Goal: Information Seeking & Learning: Learn about a topic

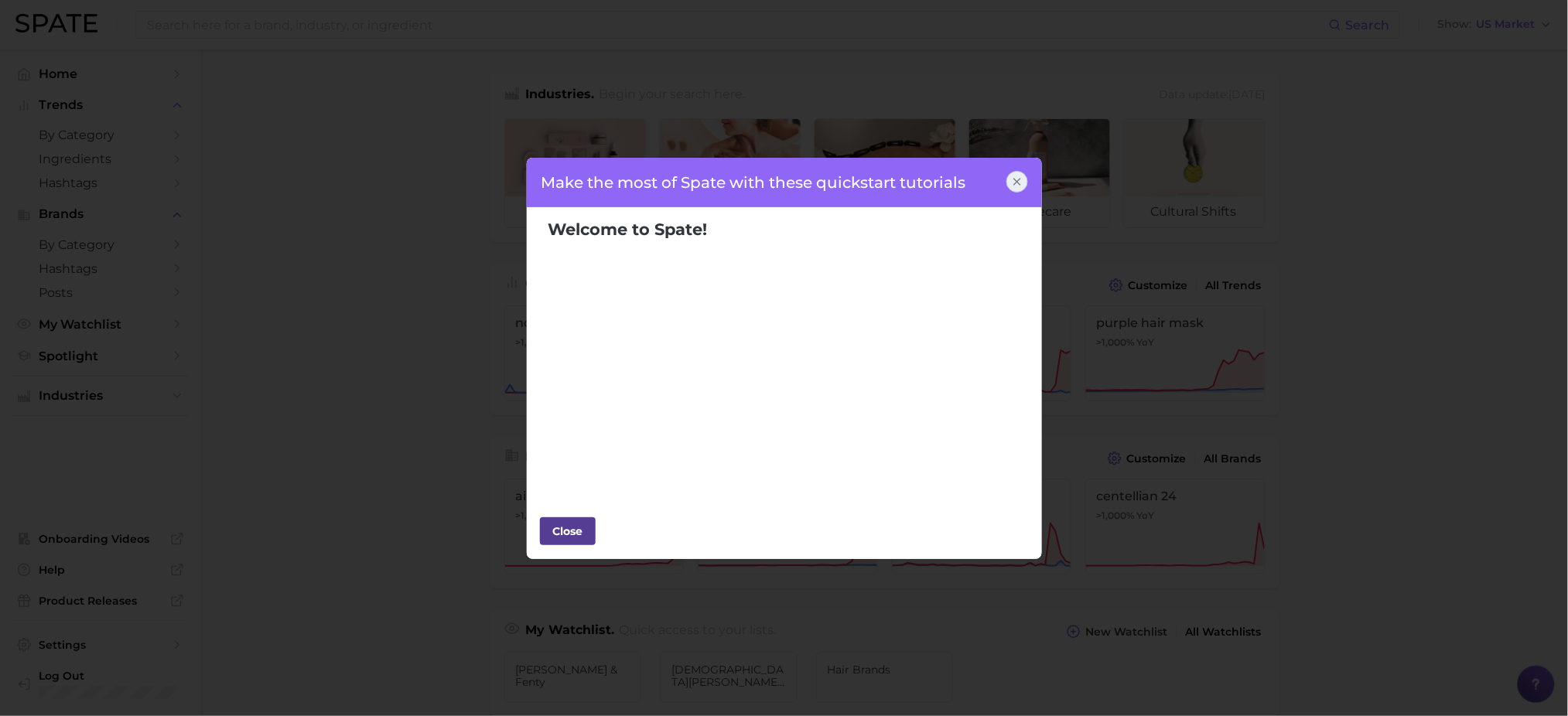
click at [567, 530] on div "Close" at bounding box center [567, 531] width 47 height 23
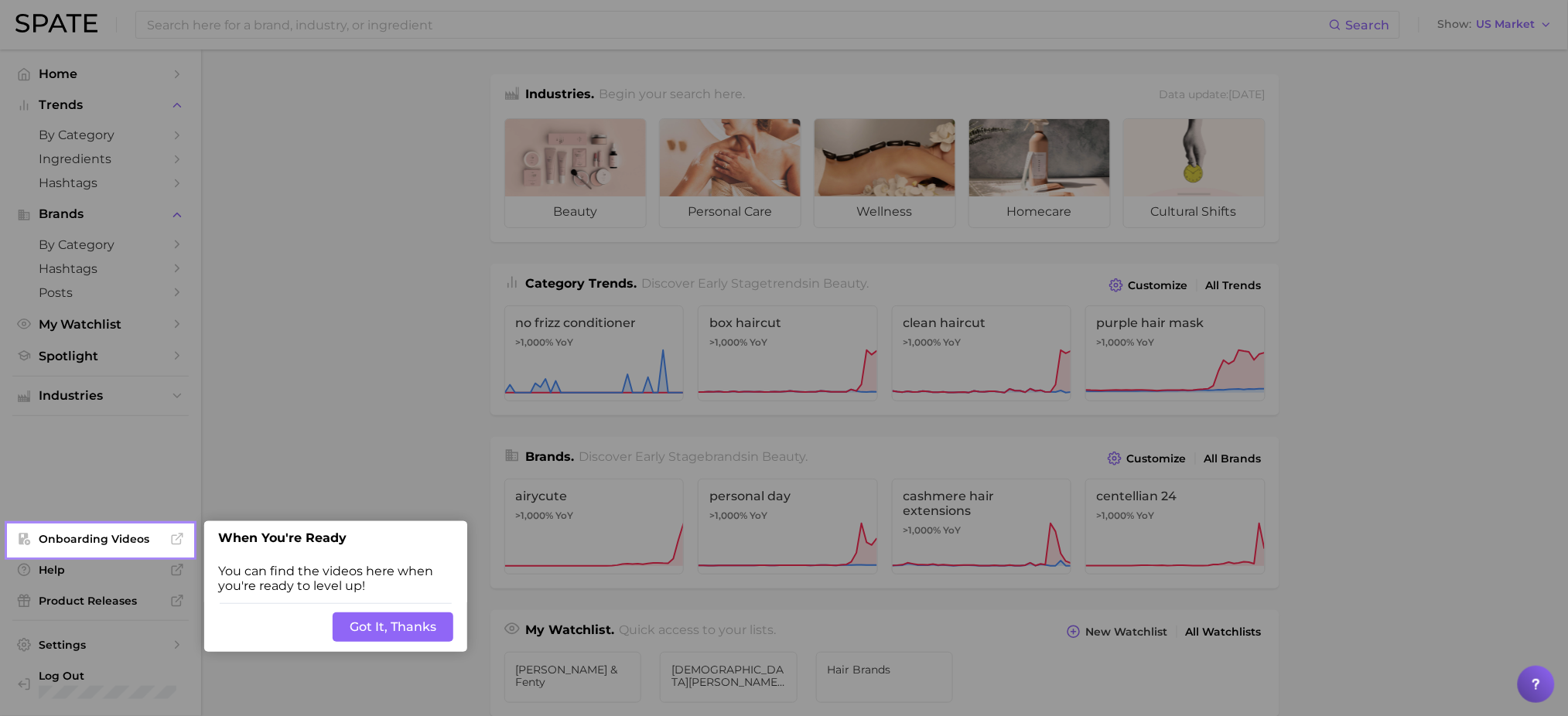
click at [386, 631] on button "Got It, Thanks" at bounding box center [393, 627] width 121 height 29
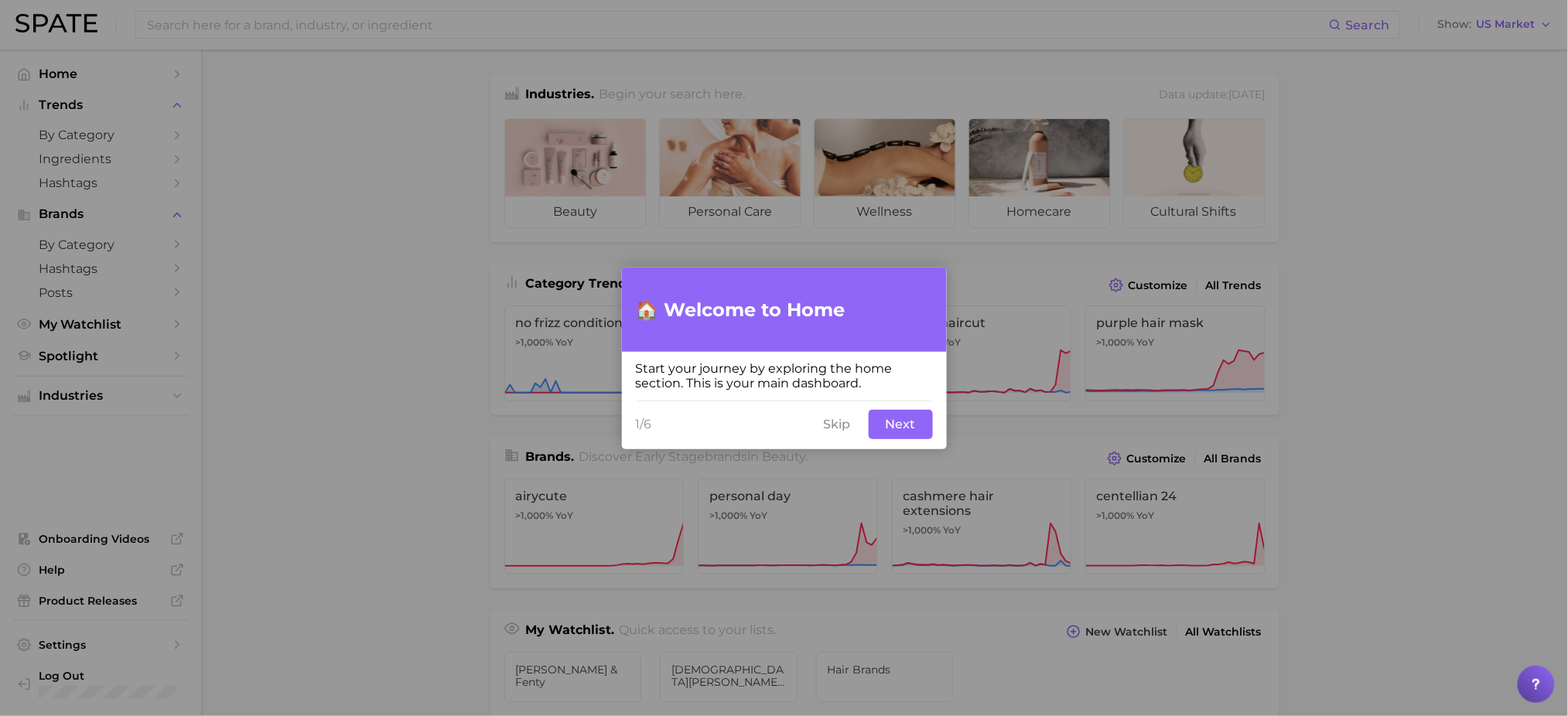
click at [896, 428] on button "Next" at bounding box center [900, 425] width 64 height 29
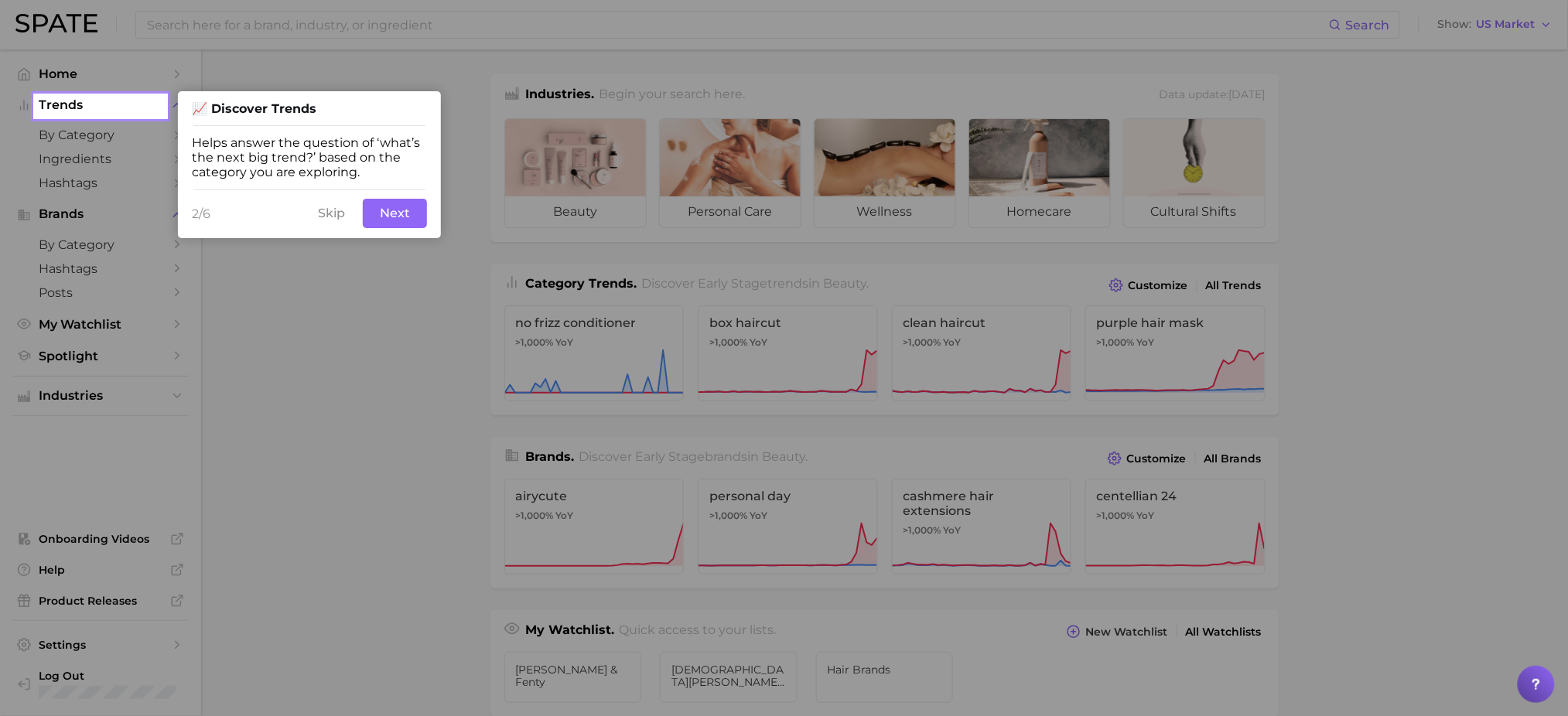
click at [376, 206] on button "Next" at bounding box center [395, 214] width 64 height 29
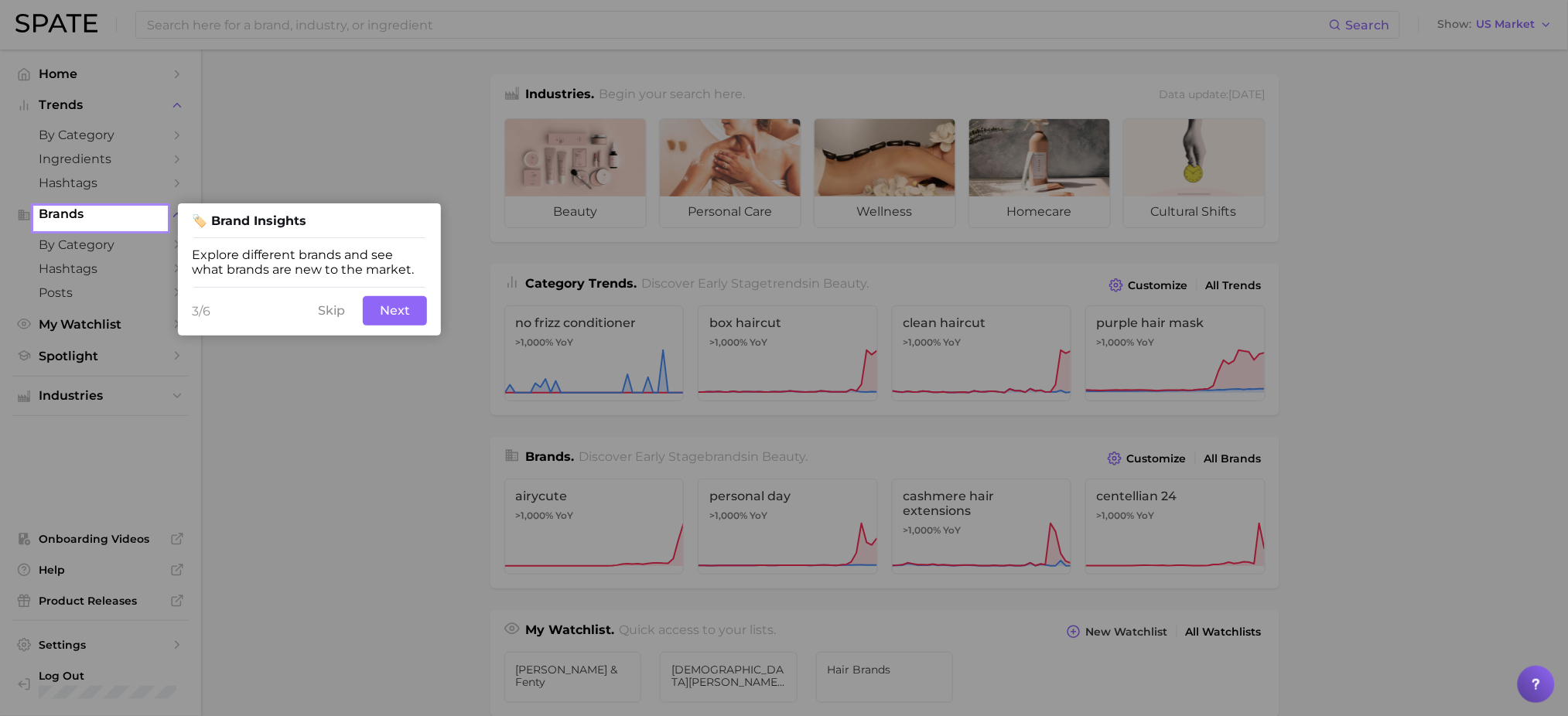
drag, startPoint x: 393, startPoint y: 325, endPoint x: 404, endPoint y: 315, distance: 14.9
click at [404, 315] on button "Next" at bounding box center [395, 311] width 64 height 29
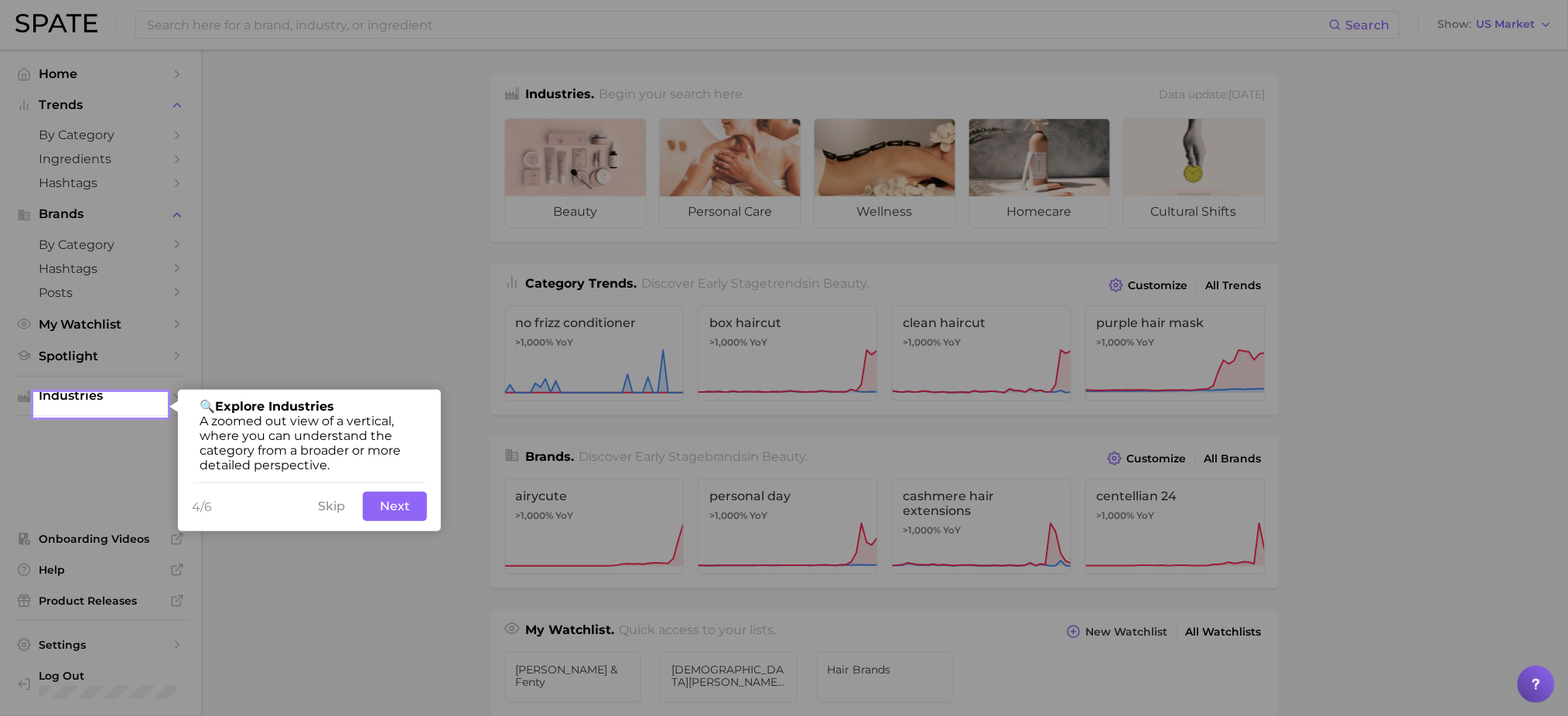
click at [405, 532] on div "4/6 Skip Back Next" at bounding box center [310, 507] width 263 height 49
click at [405, 512] on button "Next" at bounding box center [395, 507] width 64 height 29
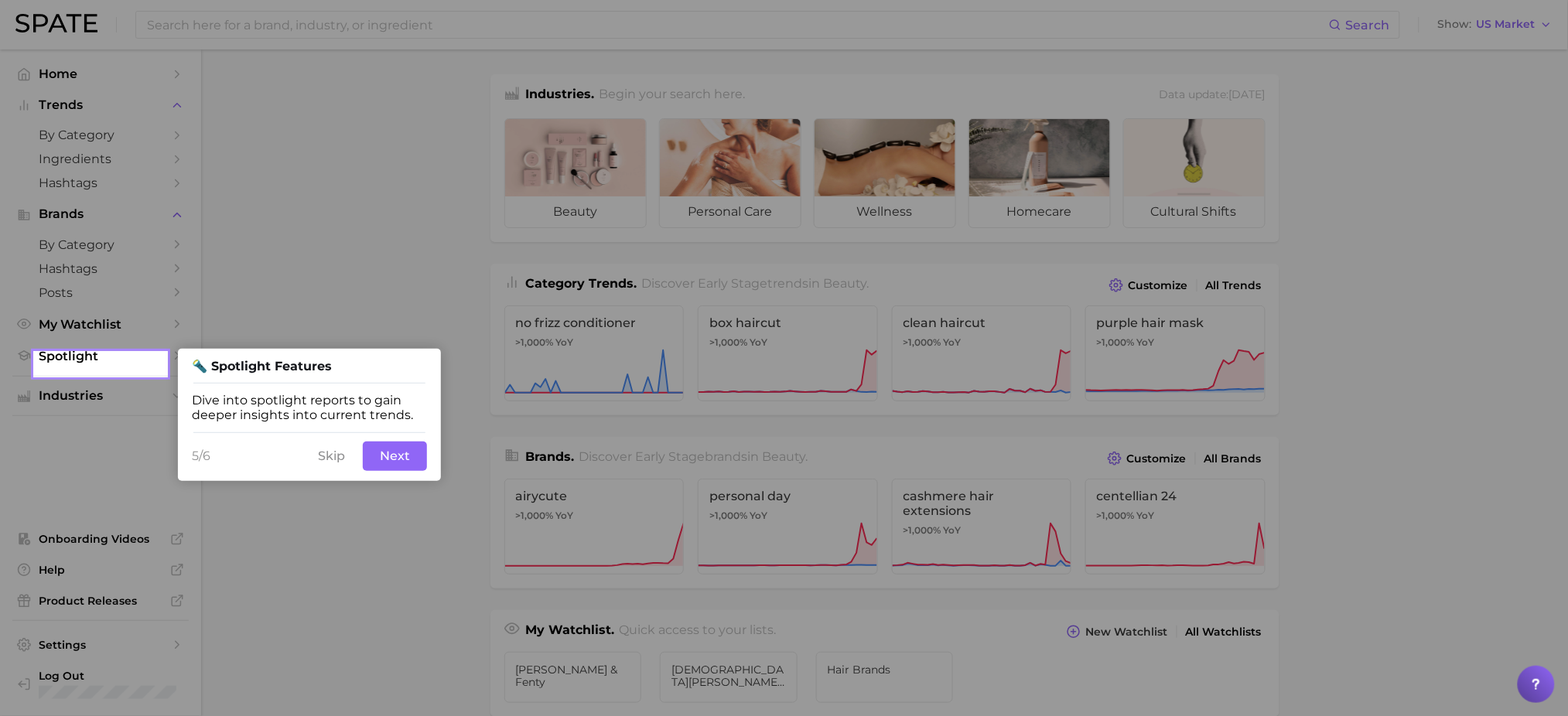
click at [398, 455] on button "Next" at bounding box center [395, 457] width 64 height 29
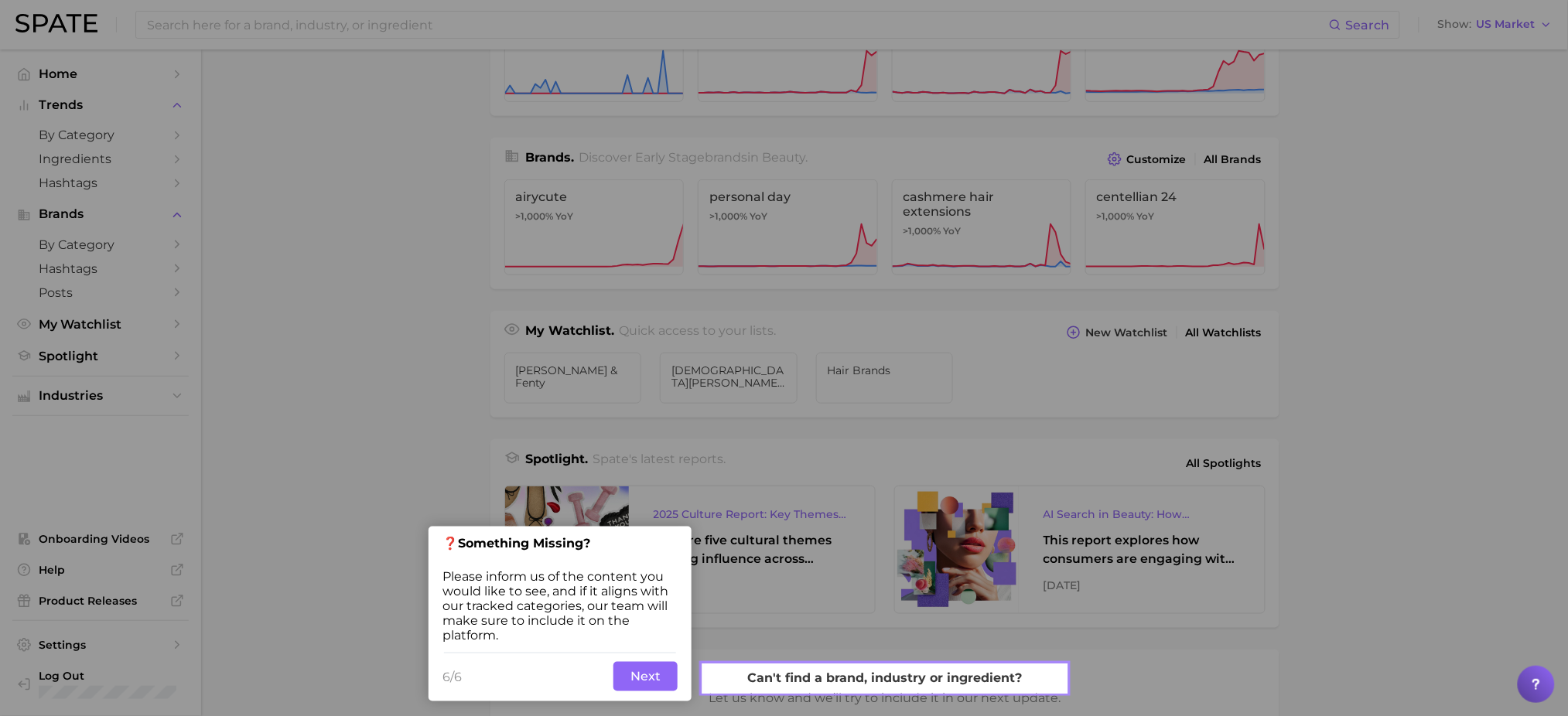
scroll to position [311, 0]
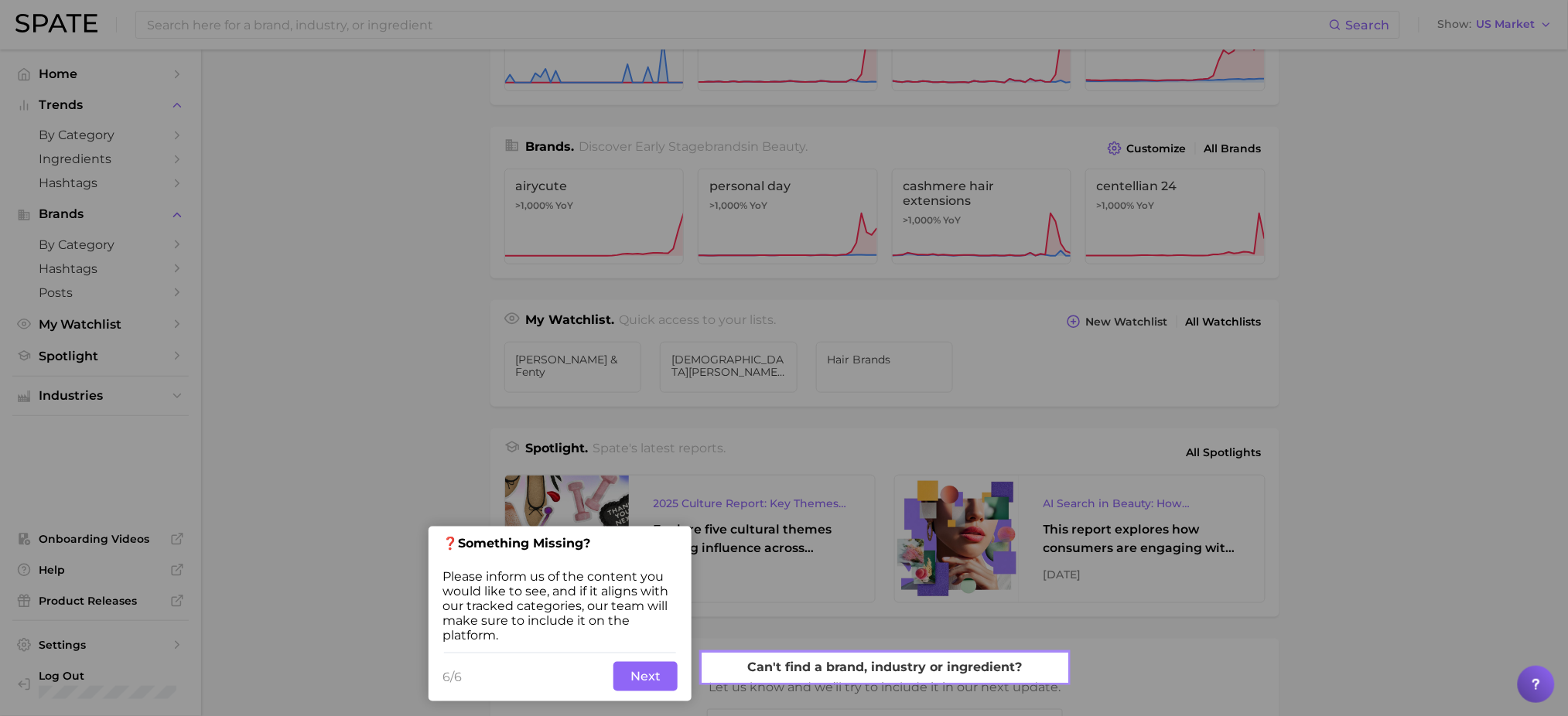
click at [646, 673] on button "Next" at bounding box center [646, 677] width 64 height 29
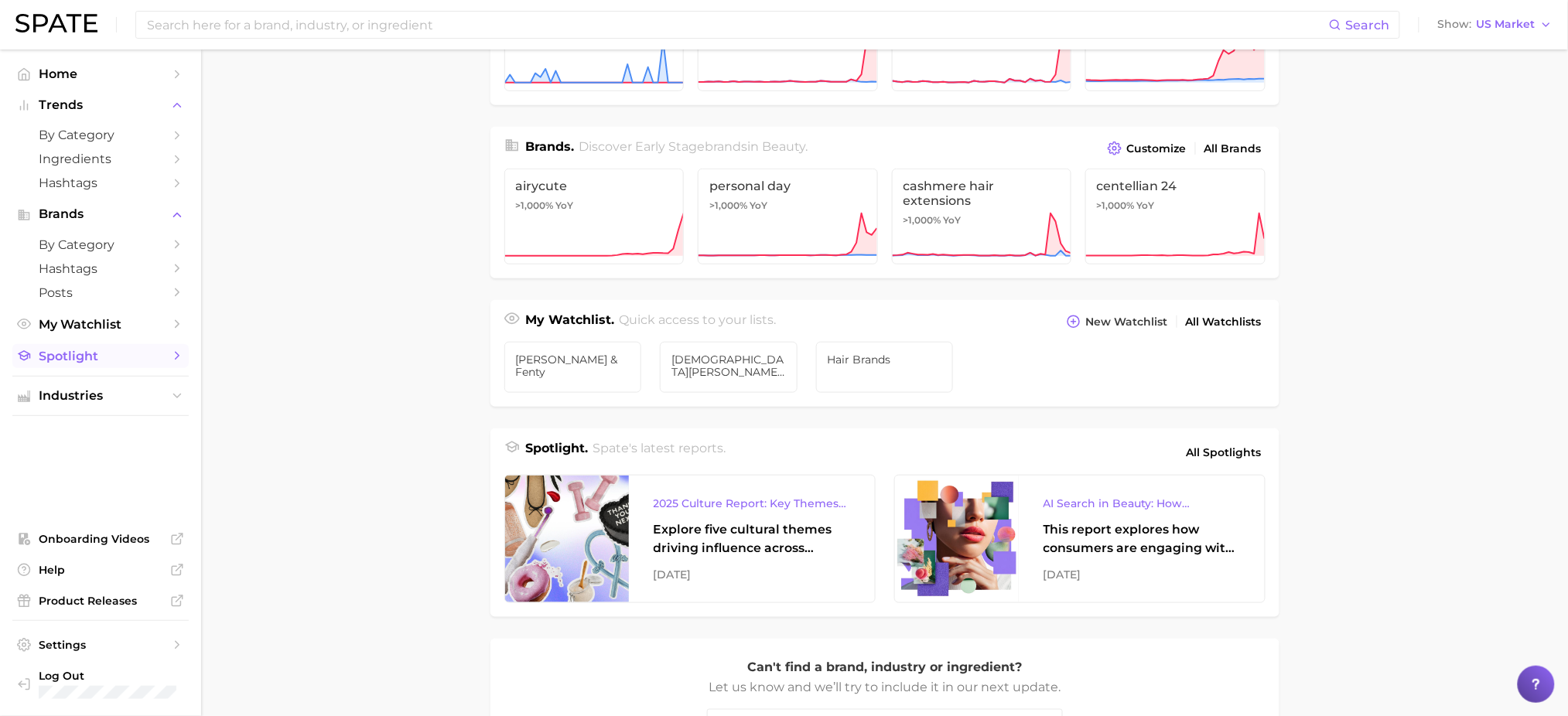
click at [85, 368] on link "Spotlight" at bounding box center [100, 356] width 176 height 24
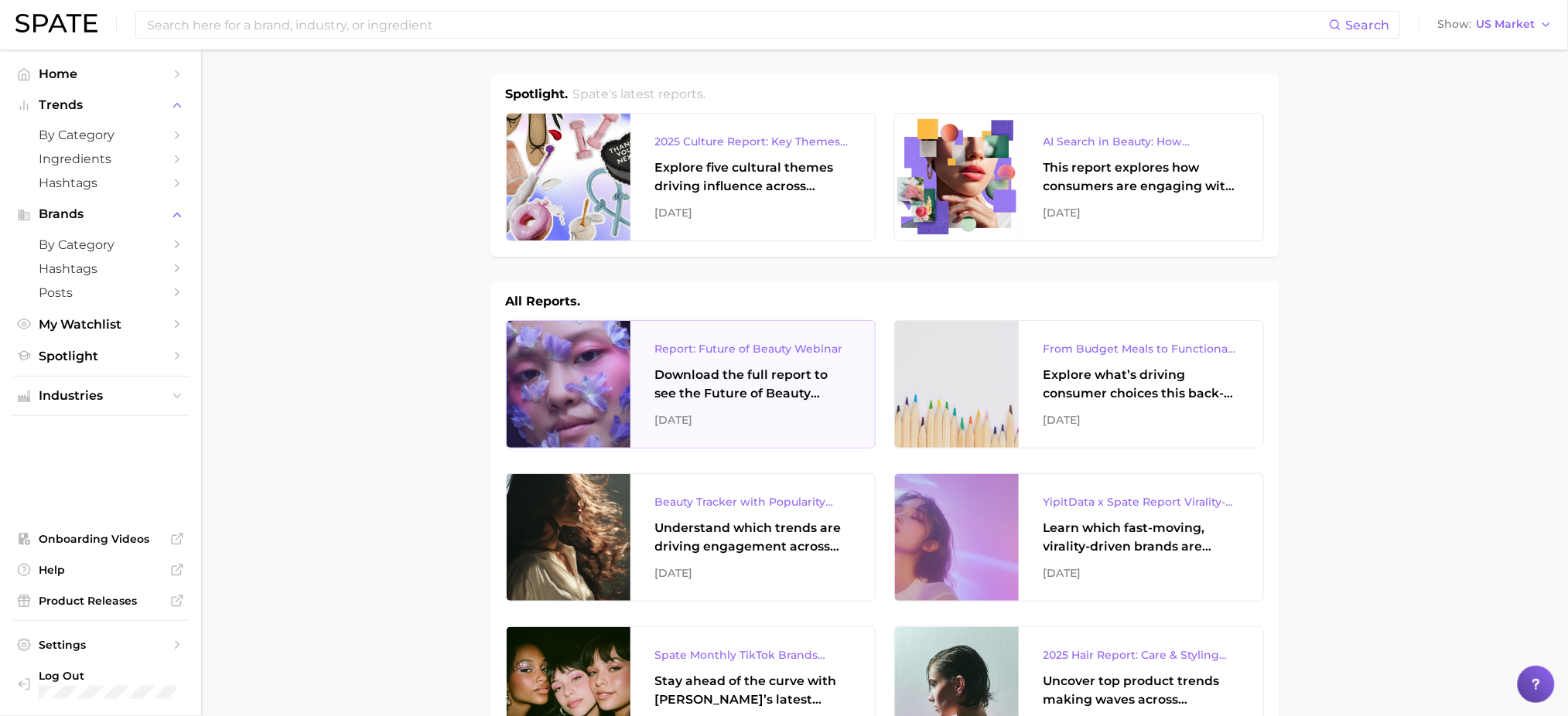
click at [680, 346] on div "Report: Future of Beauty Webinar" at bounding box center [752, 349] width 195 height 18
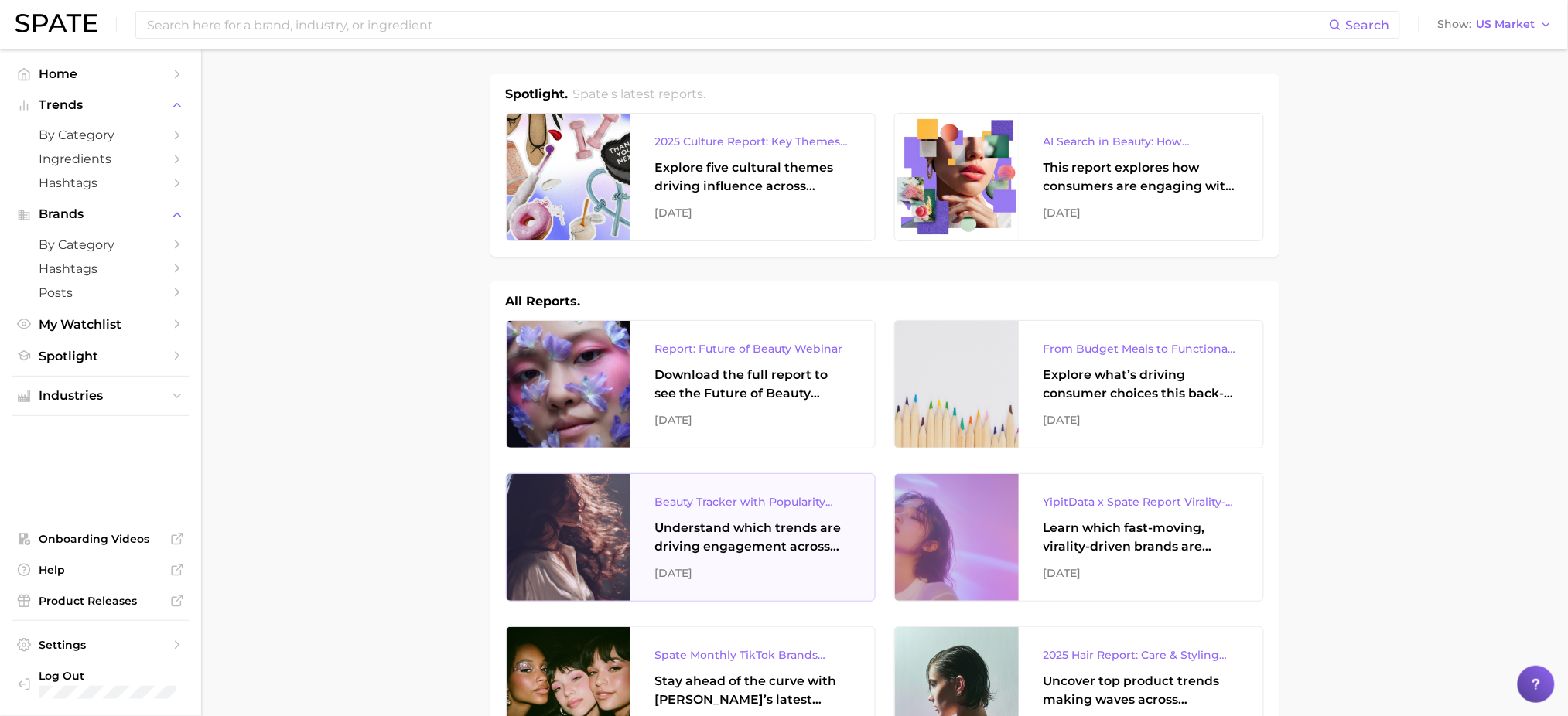
click at [792, 512] on div "Beauty Tracker with Popularity Index Understand which trends are driving engage…" at bounding box center [752, 537] width 245 height 127
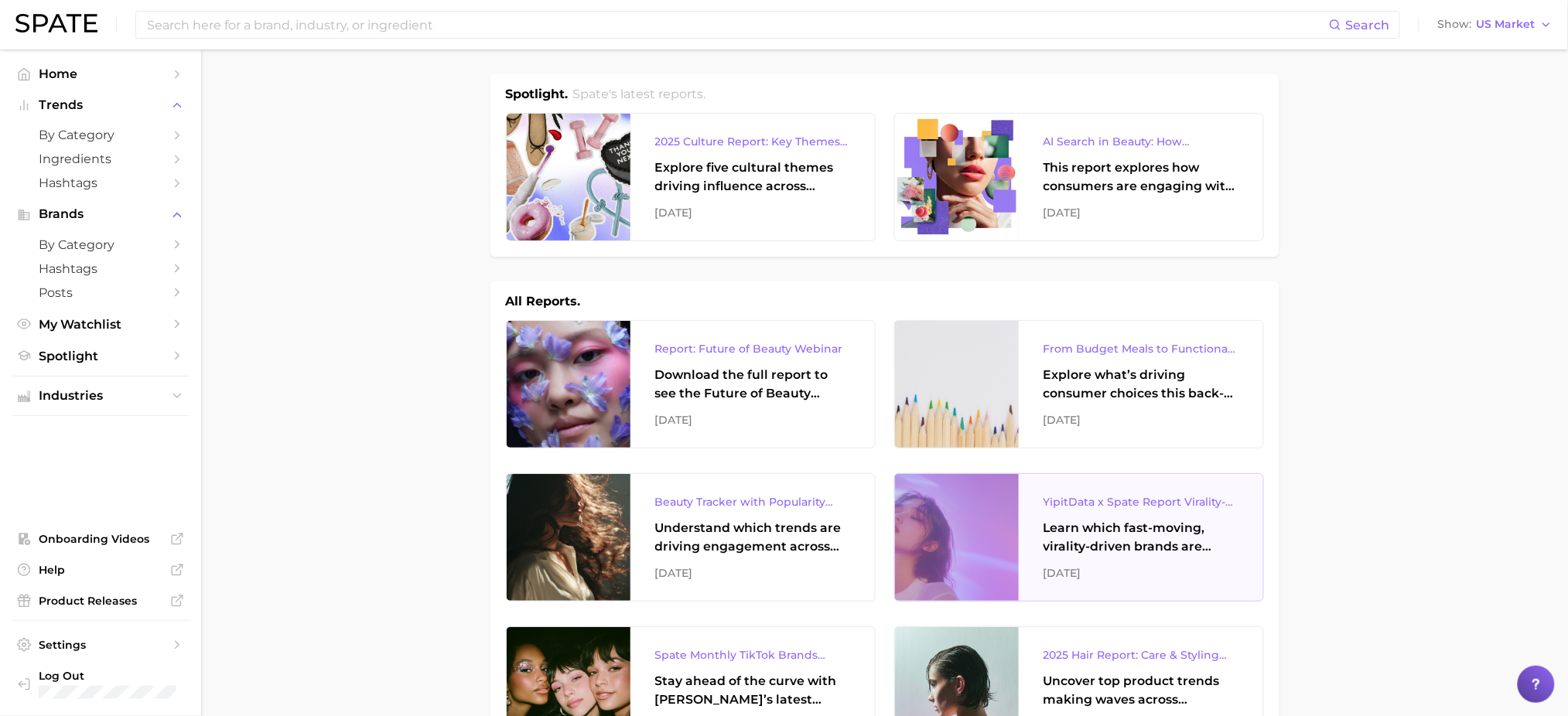
click at [1077, 528] on div "Learn which fast-moving, virality-driven brands are leading the pack, the risks…" at bounding box center [1140, 537] width 195 height 37
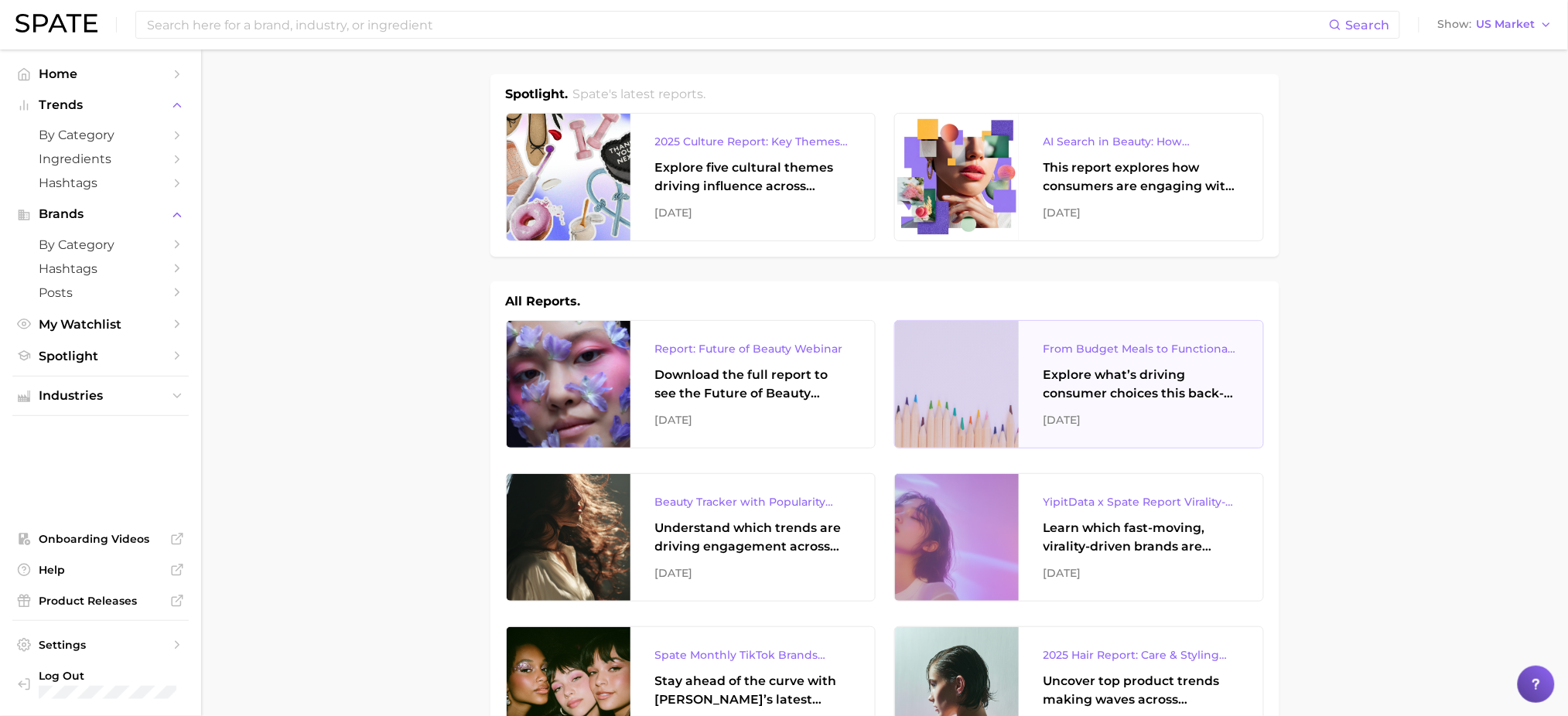
click at [1078, 353] on div "From Budget Meals to Functional Snacks: Food & Beverage Trends Shaping Consumer…" at bounding box center [1140, 349] width 195 height 18
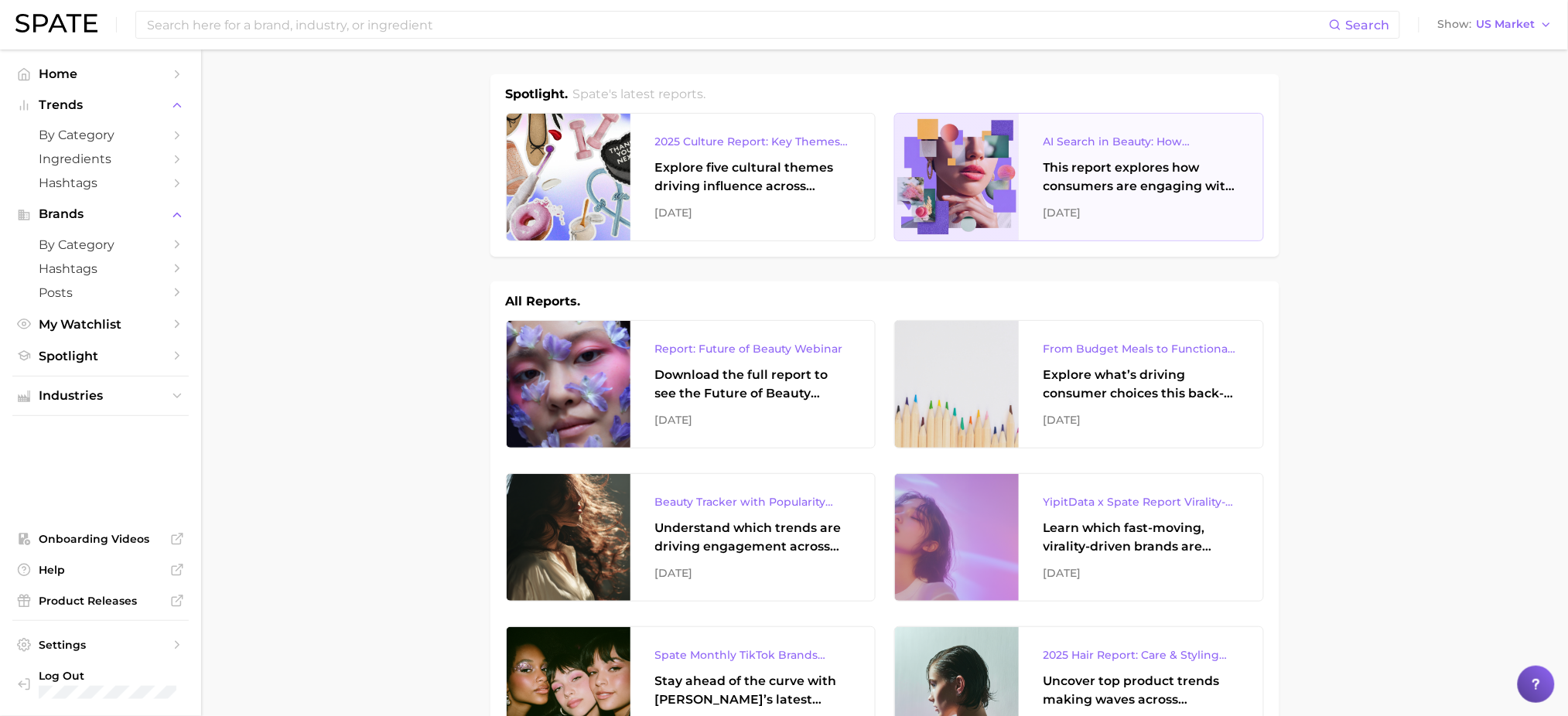
click at [1061, 181] on div "This report explores how consumers are engaging with AI-powered search tools — …" at bounding box center [1140, 177] width 195 height 37
